Goal: Task Accomplishment & Management: Complete application form

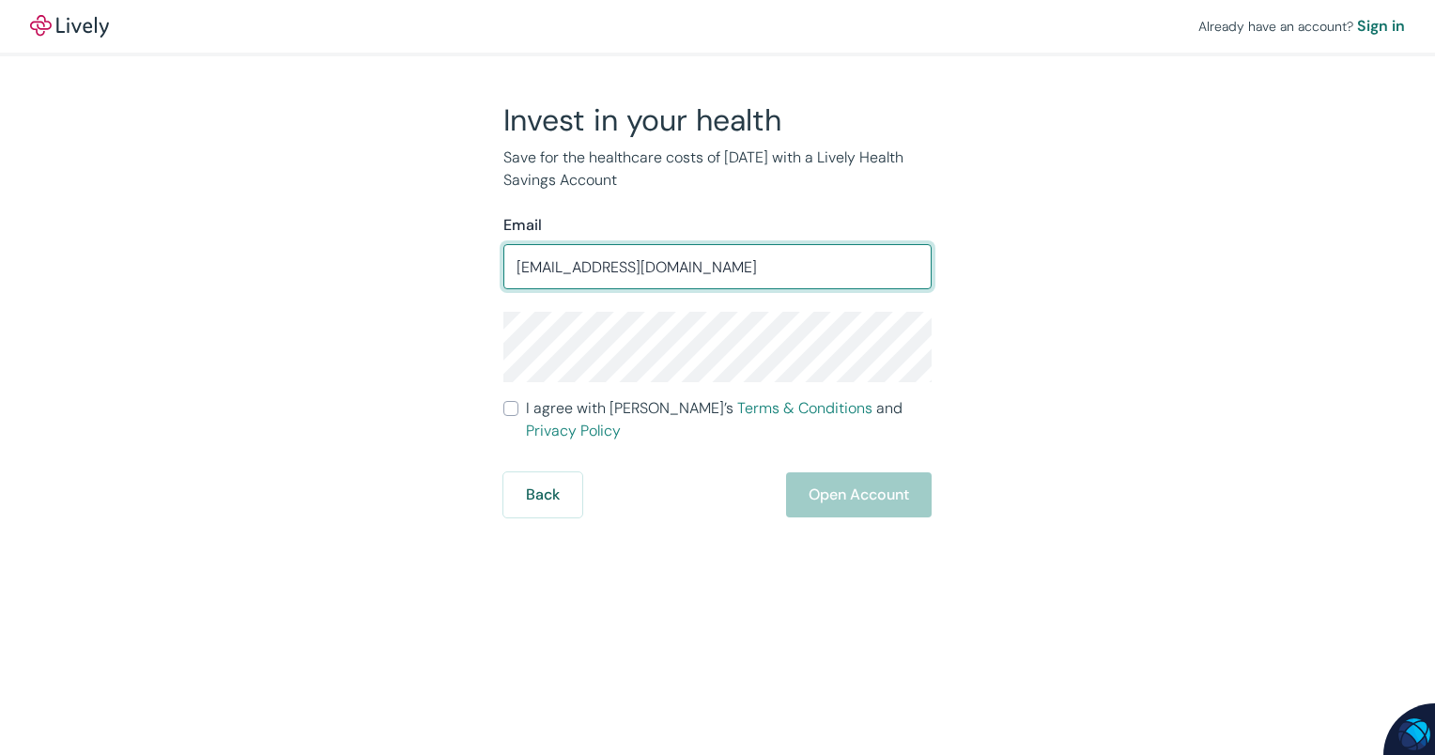
type input "[EMAIL_ADDRESS][DOMAIN_NAME]"
click at [520, 418] on label "I agree with Lively’s Terms & Conditions and Privacy Policy" at bounding box center [717, 419] width 428 height 45
click at [518, 416] on input "I agree with Lively’s Terms & Conditions and Privacy Policy" at bounding box center [510, 408] width 15 height 15
checkbox input "true"
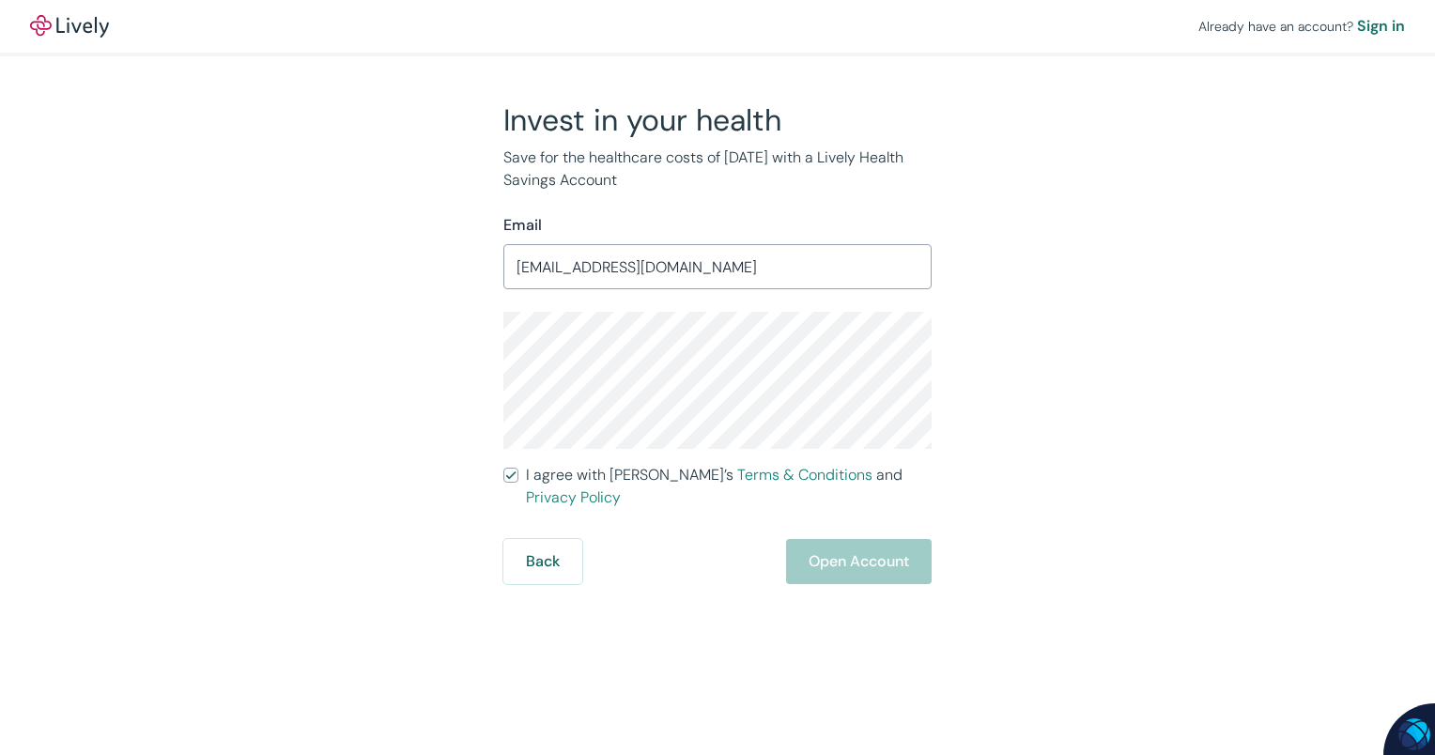
click at [417, 394] on div "Invest in your health Save for the healthcare costs of [DATE] with a Lively Hea…" at bounding box center [706, 342] width 902 height 483
click at [1183, 366] on div "Already have an account? Sign in Invest in your health Save for the healthcare …" at bounding box center [717, 292] width 1435 height 584
click at [856, 549] on button "Open Account" at bounding box center [859, 561] width 146 height 45
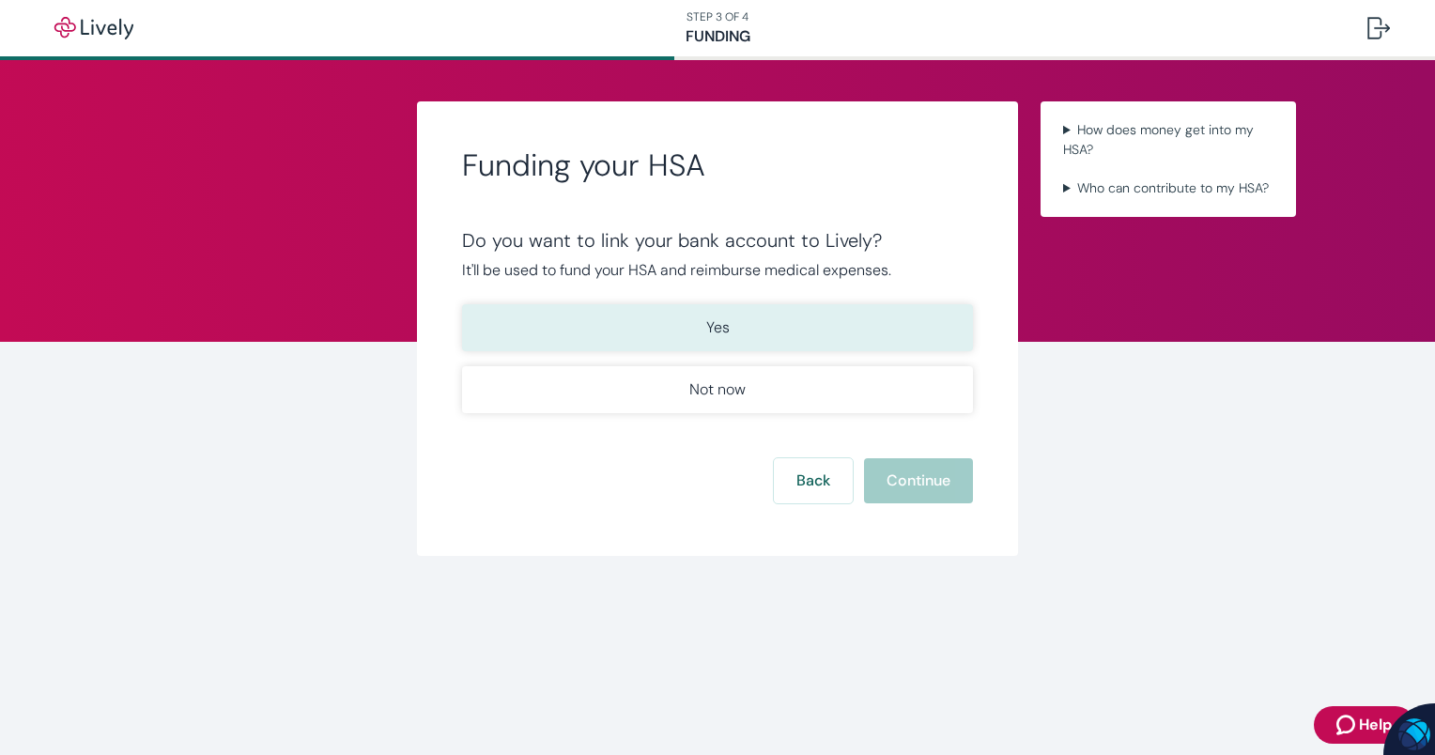
click at [716, 330] on p "Yes" at bounding box center [717, 327] width 23 height 23
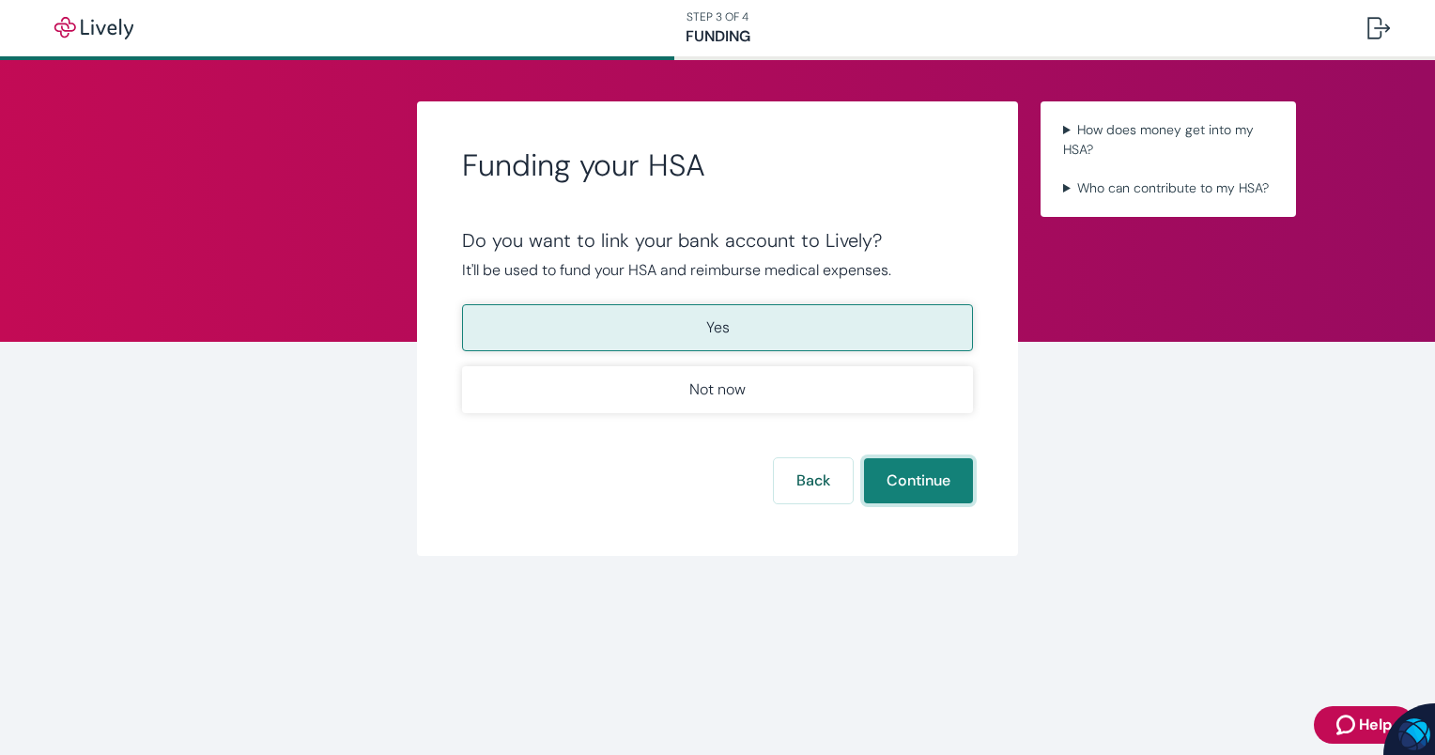
click at [918, 477] on button "Continue" at bounding box center [918, 480] width 109 height 45
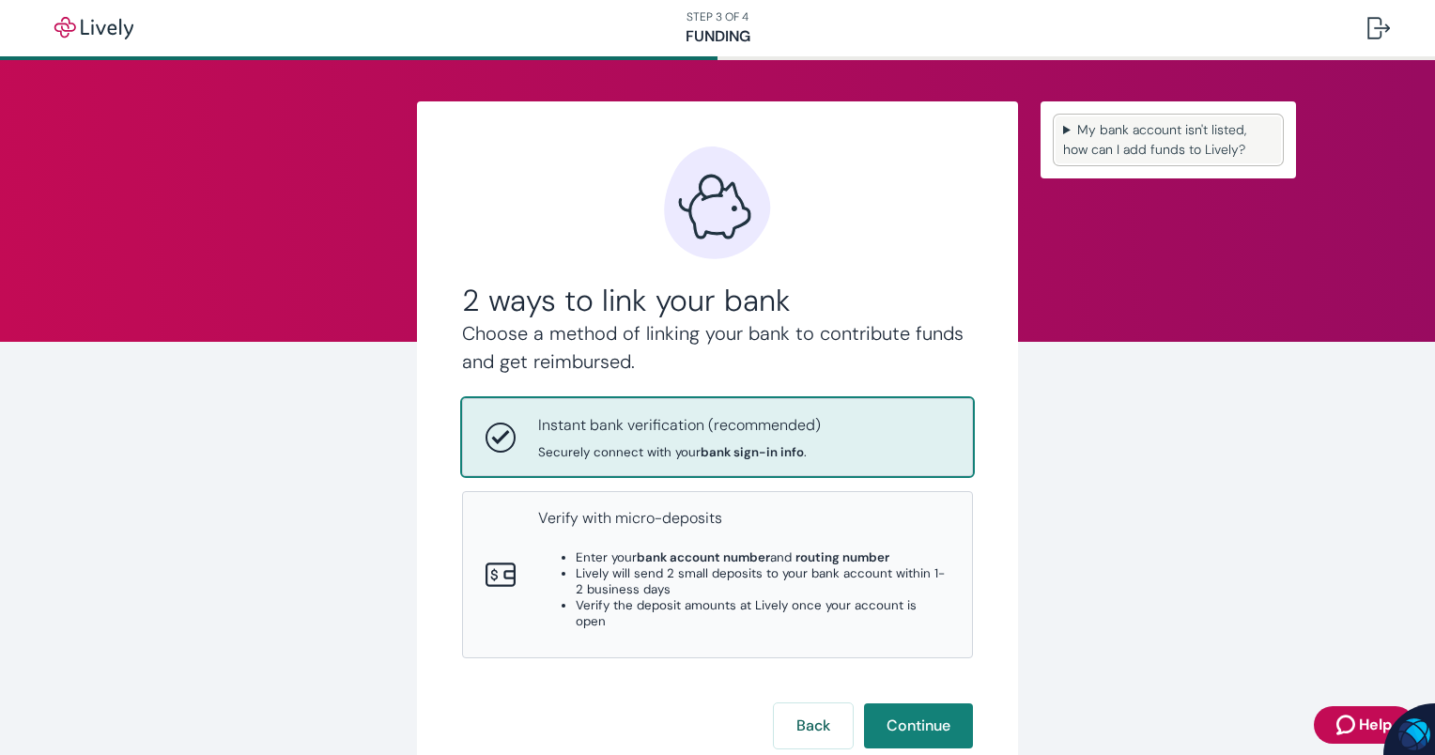
click at [1131, 127] on summary "My bank account isn't listed, how can I add funds to Lively?" at bounding box center [1168, 139] width 225 height 47
